Goal: Task Accomplishment & Management: Manage account settings

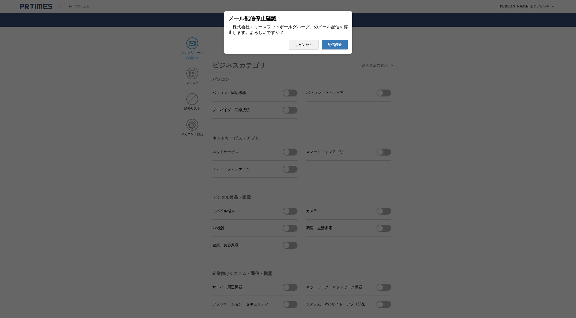
click at [341, 47] on span "配信停止" at bounding box center [335, 44] width 15 height 5
click at [336, 47] on span "配信停止" at bounding box center [335, 44] width 15 height 5
